Goal: Task Accomplishment & Management: Manage account settings

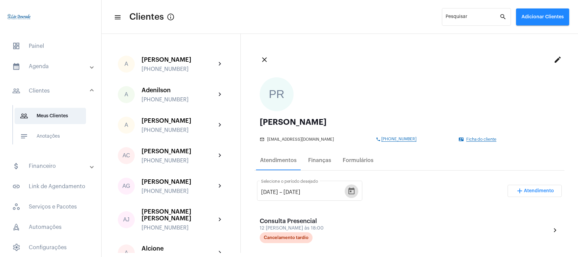
click at [46, 64] on mat-panel-title "calendar_month_outlined Agenda" at bounding box center [51, 66] width 78 height 8
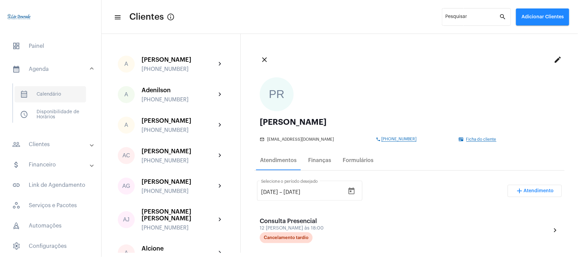
click at [46, 89] on span "calendar_month_outlined Calendário" at bounding box center [50, 94] width 71 height 16
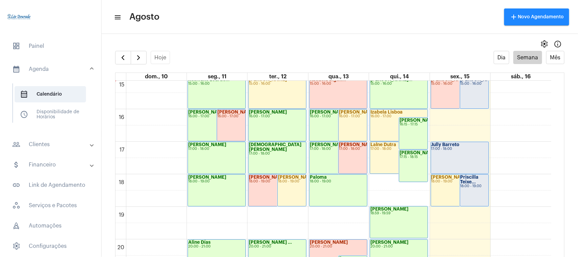
scroll to position [41, 0]
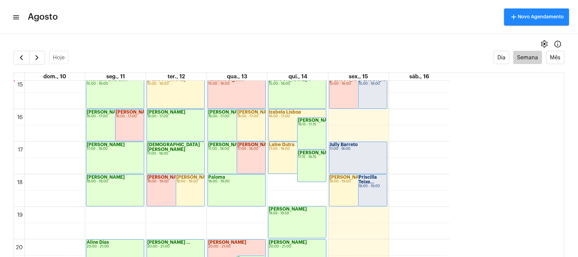
click at [16, 19] on mat-icon "menu" at bounding box center [15, 17] width 7 height 8
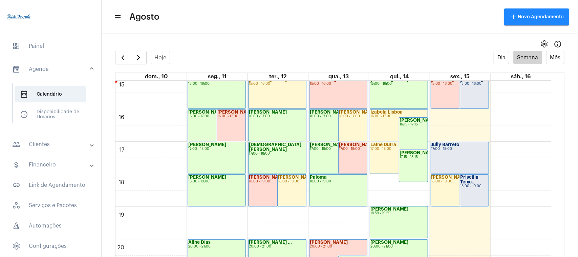
scroll to position [449, 0]
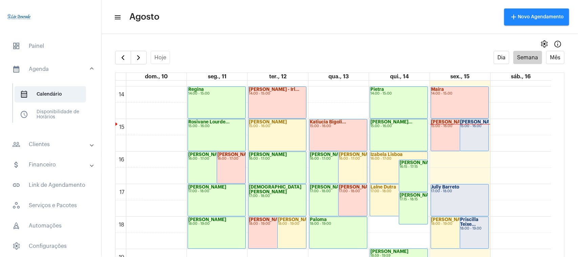
click at [468, 135] on div "[PERSON_NAME] 15:00 - 16:00" at bounding box center [474, 134] width 28 height 31
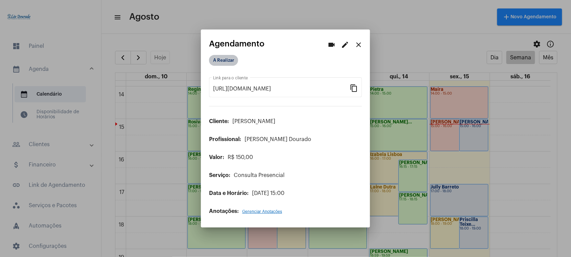
click at [223, 63] on mat-chip "A Realizar" at bounding box center [223, 60] width 29 height 11
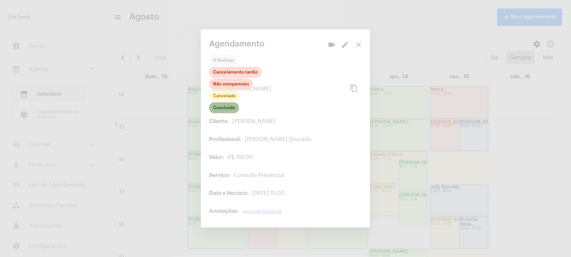
click at [224, 109] on mat-chip "Concluído" at bounding box center [224, 107] width 30 height 11
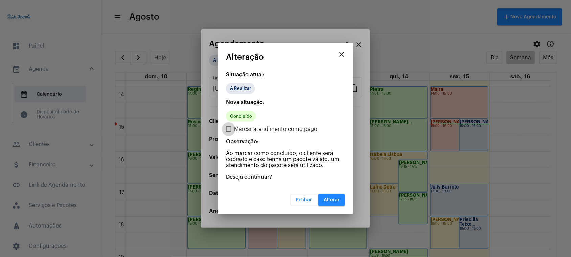
click at [236, 130] on span "Marcar atendimento como pago." at bounding box center [276, 129] width 85 height 8
click at [229, 132] on input "Marcar atendimento como pago." at bounding box center [228, 132] width 0 height 0
checkbox input "true"
click at [328, 195] on button "Alterar" at bounding box center [331, 200] width 27 height 12
